Goal: Task Accomplishment & Management: Manage account settings

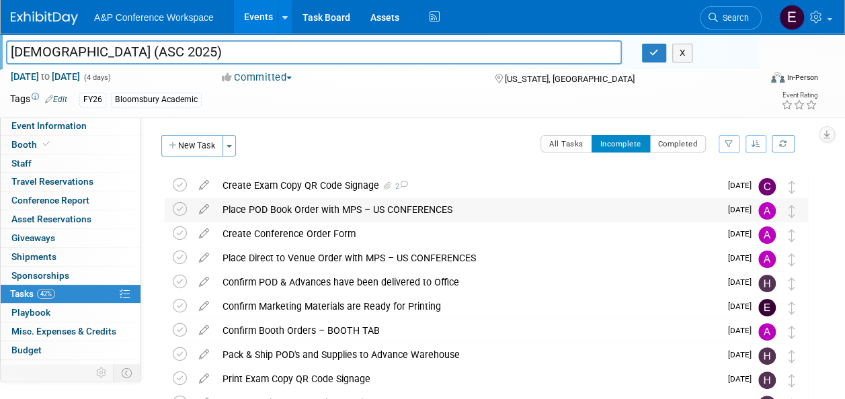
scroll to position [48, 0]
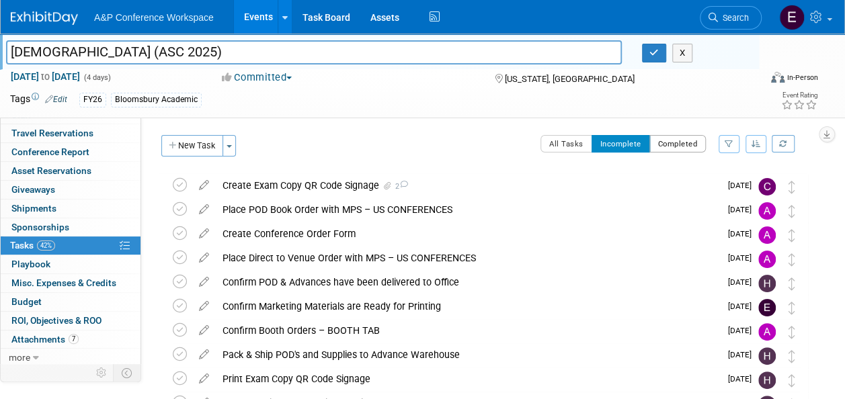
click at [666, 148] on button "Completed" at bounding box center [678, 143] width 57 height 17
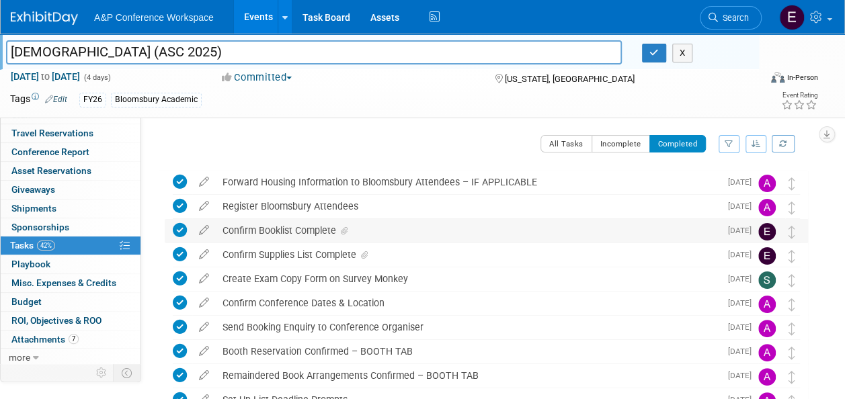
click at [334, 234] on div "Confirm Booklist Complete" at bounding box center [468, 230] width 504 height 23
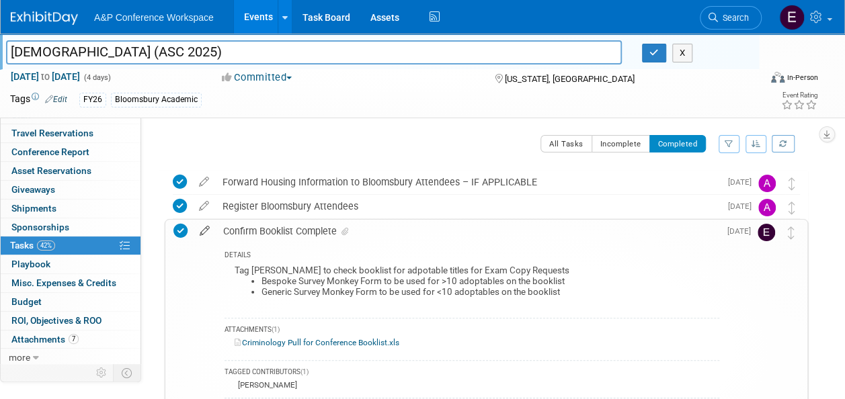
click at [202, 229] on icon at bounding box center [205, 228] width 24 height 17
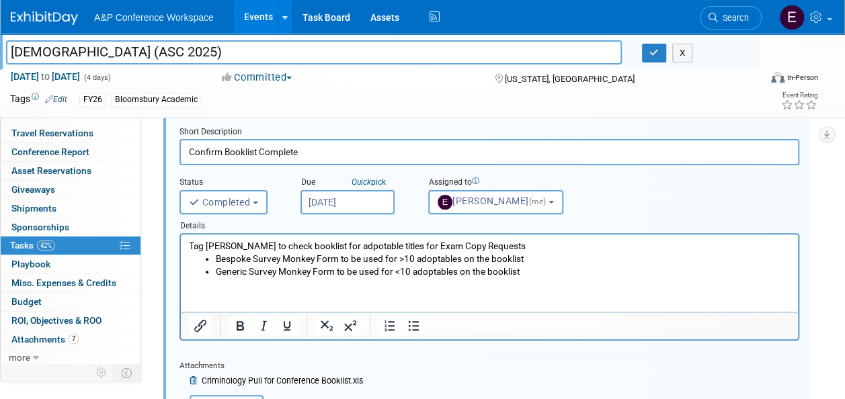
scroll to position [107, 0]
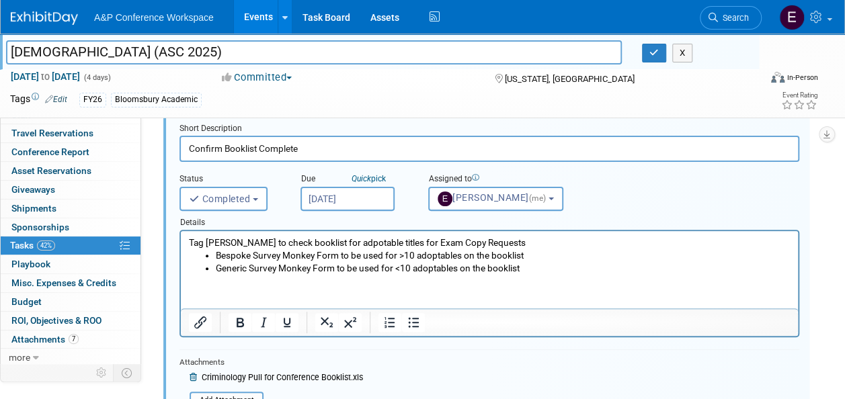
click at [192, 374] on icon at bounding box center [195, 378] width 10 height 8
click at [242, 386] on input "file" at bounding box center [193, 389] width 137 height 15
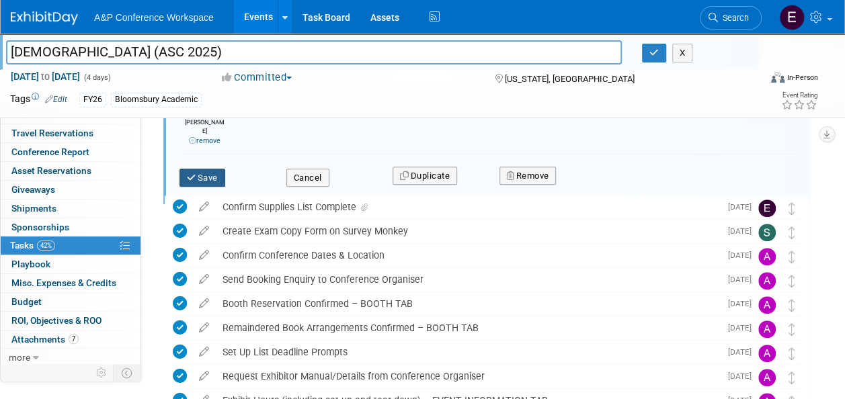
click at [188, 176] on button "Save" at bounding box center [203, 178] width 46 height 19
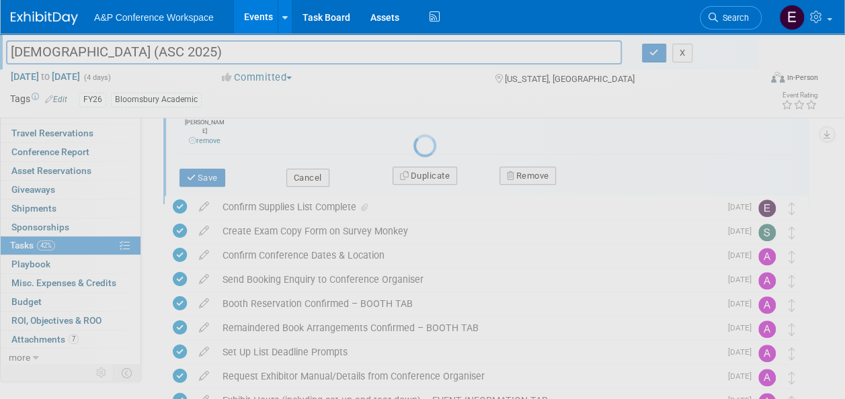
click at [414, 176] on div at bounding box center [423, 199] width 19 height 399
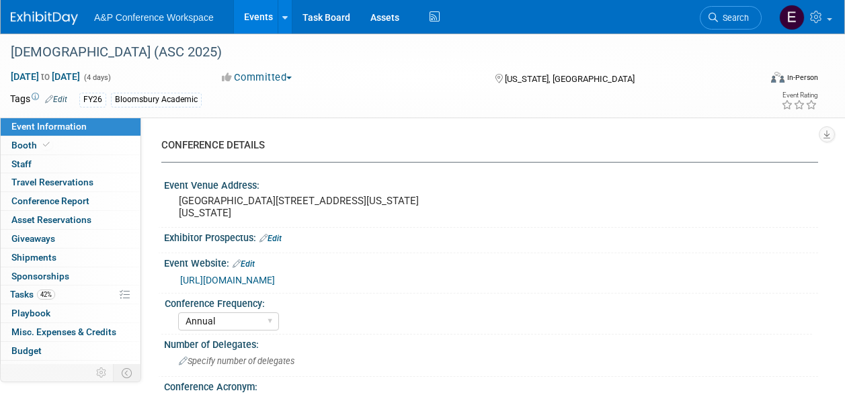
select select "Annual"
select select "Level 2"
select select "In-Person Booth"
select select "Criminology"
select select "Bloomsbury Academic"
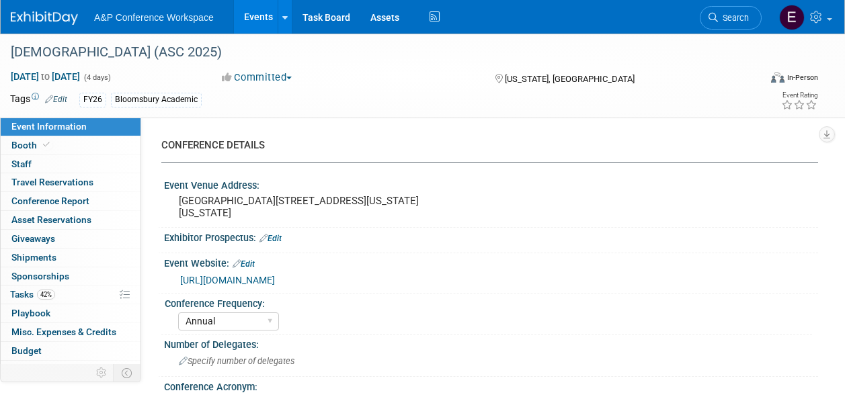
select select "[PERSON_NAME]"
select select "Networking/Commissioning"
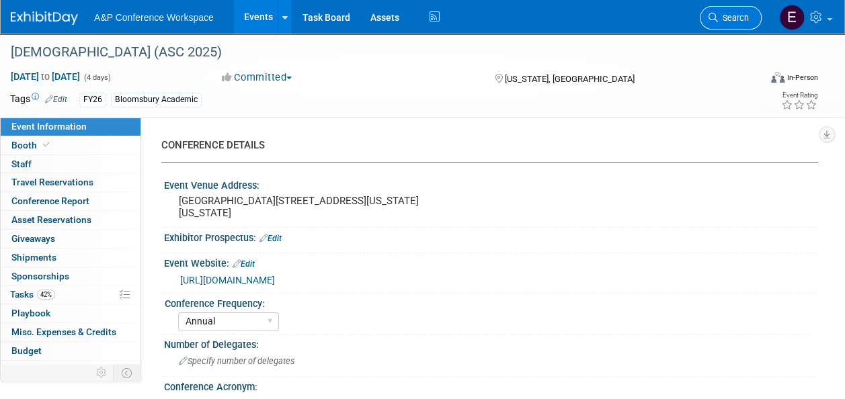
click at [732, 15] on span "Search" at bounding box center [733, 18] width 31 height 10
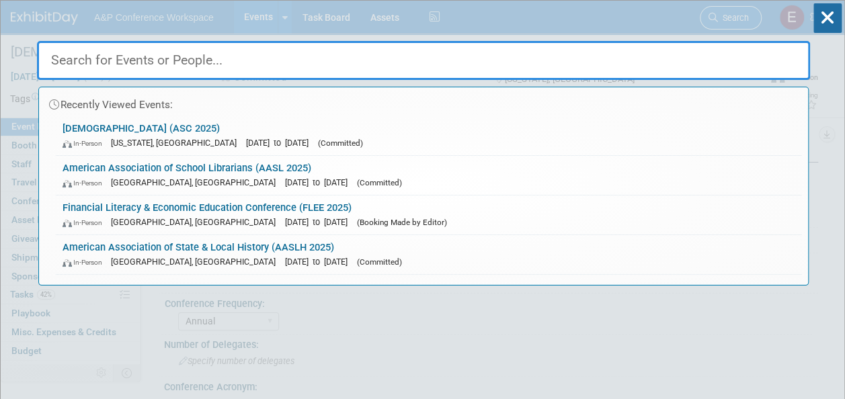
type input "e"
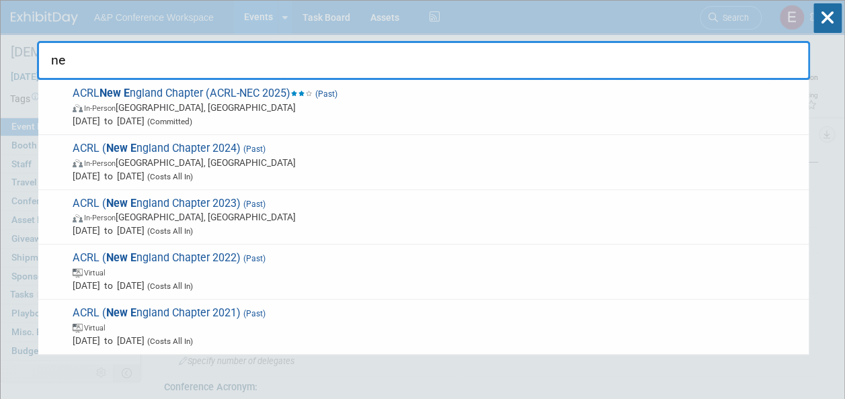
type input "n"
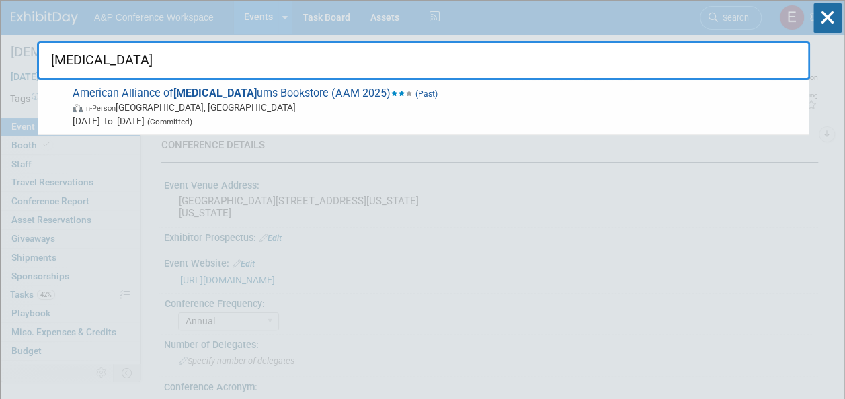
type input "muse"
